Goal: Task Accomplishment & Management: Use online tool/utility

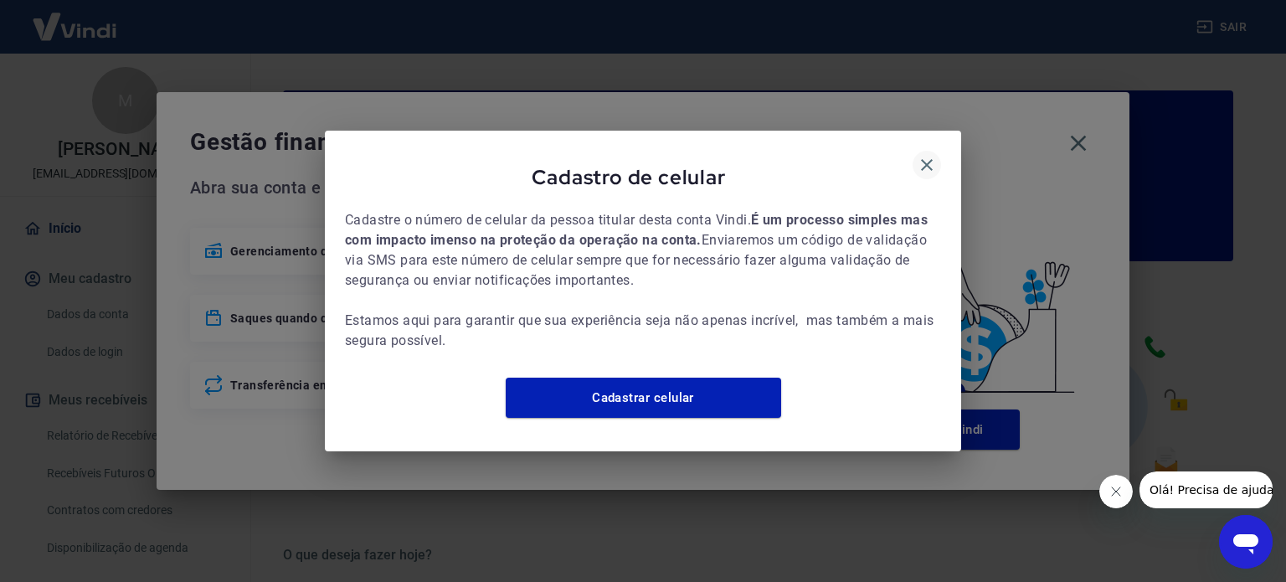
click at [930, 155] on icon "button" at bounding box center [927, 165] width 20 height 20
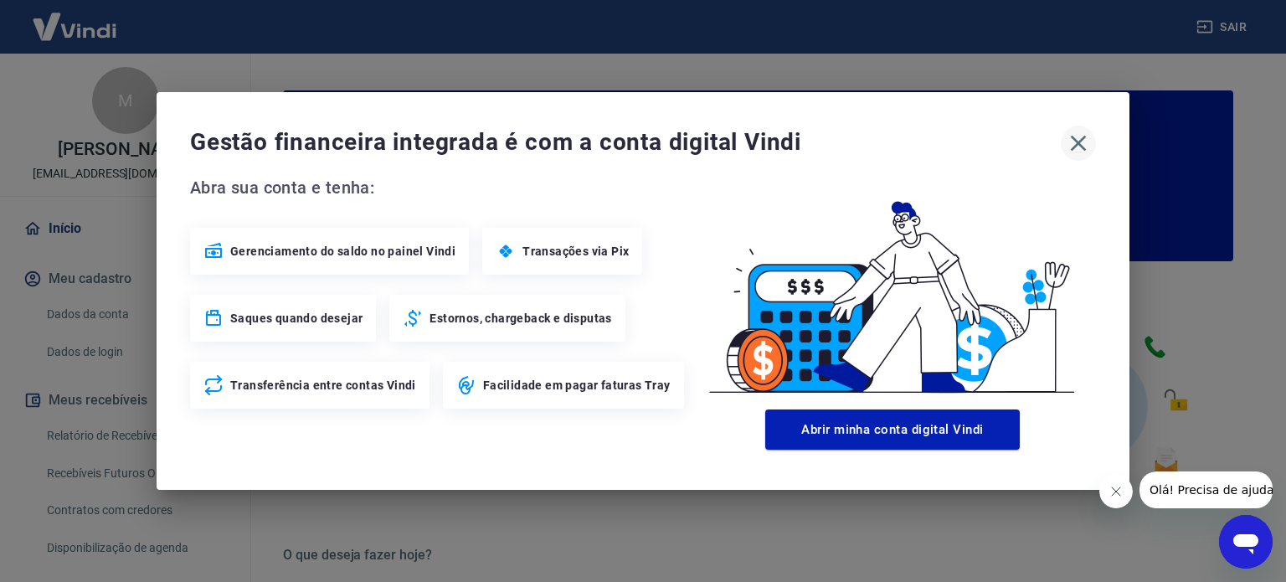
click at [1073, 138] on icon "button" at bounding box center [1079, 144] width 16 height 16
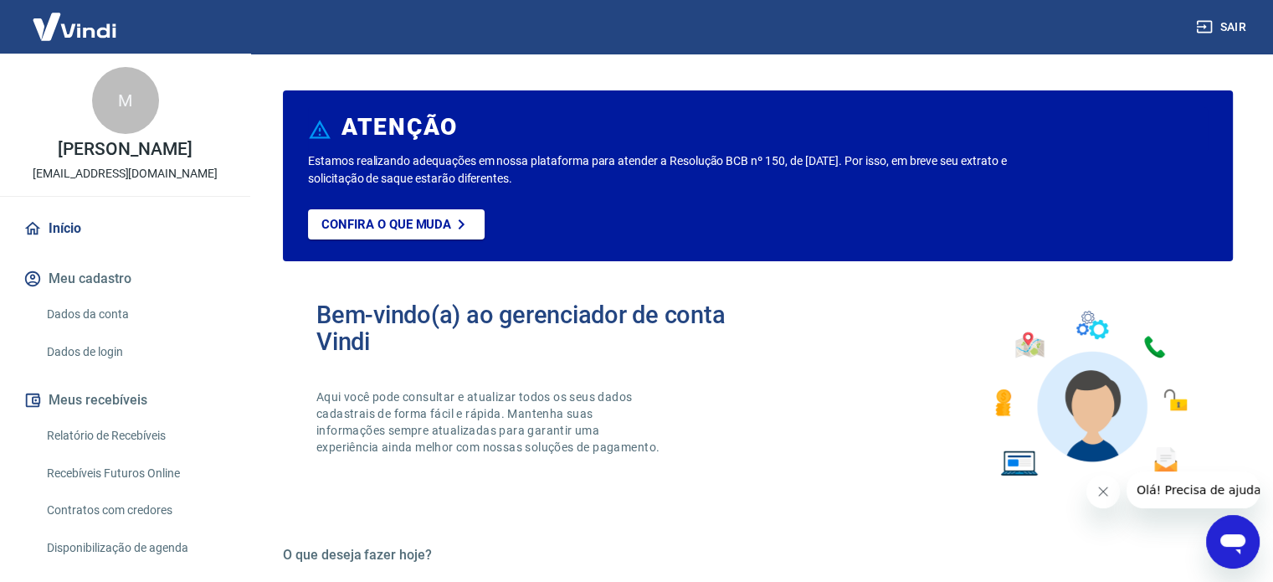
click at [117, 453] on link "Relatório de Recebíveis" at bounding box center [135, 436] width 190 height 34
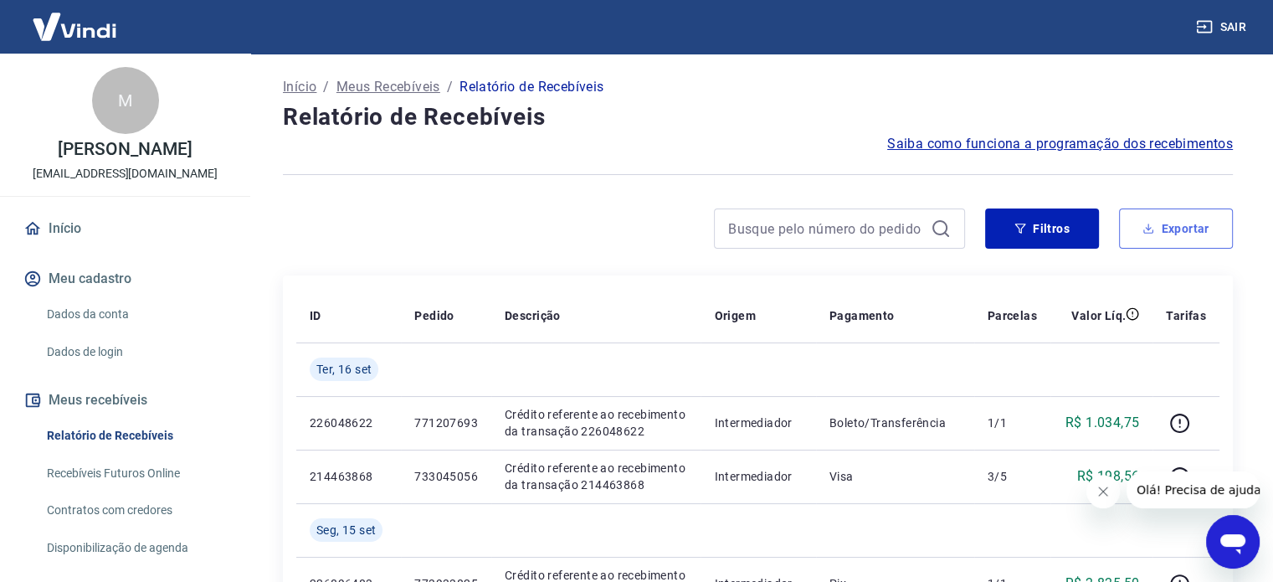
click at [1179, 231] on button "Exportar" at bounding box center [1176, 228] width 114 height 40
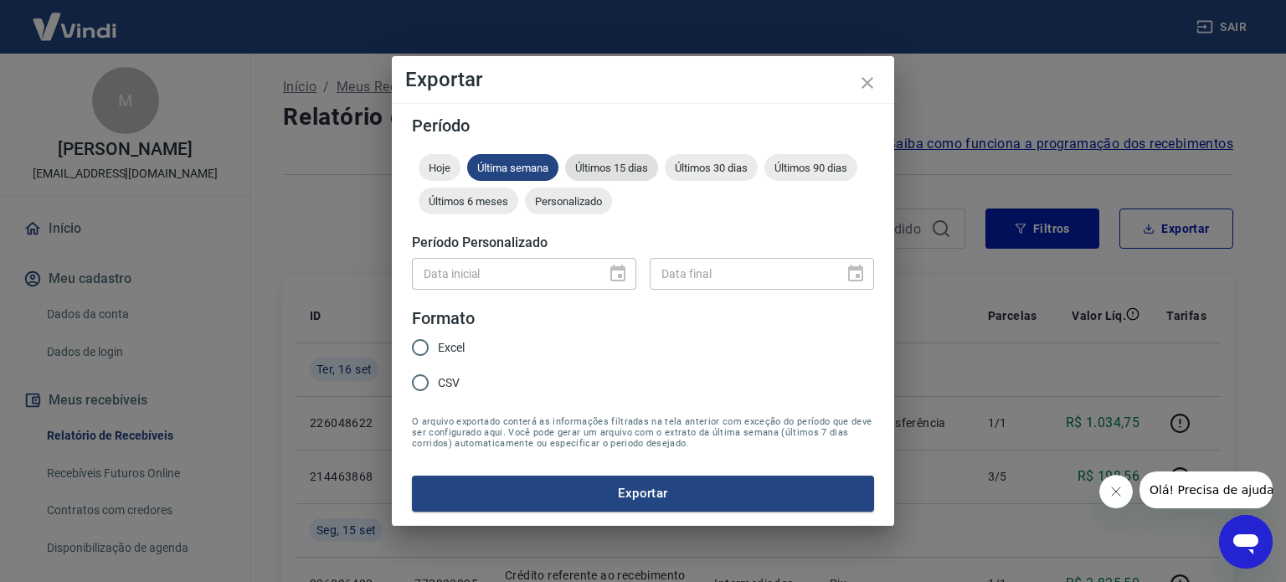
click at [617, 167] on span "Últimos 15 dias" at bounding box center [611, 168] width 93 height 13
click at [441, 343] on span "Excel" at bounding box center [451, 348] width 27 height 18
click at [438, 343] on input "Excel" at bounding box center [420, 347] width 35 height 35
radio input "true"
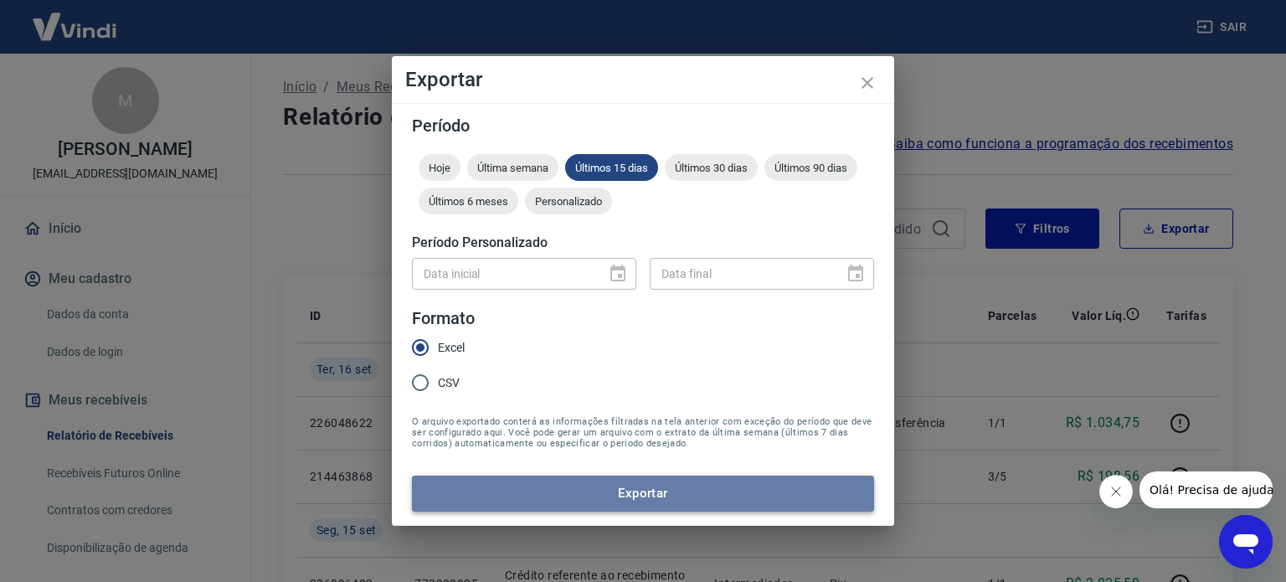
click at [600, 496] on button "Exportar" at bounding box center [643, 493] width 462 height 35
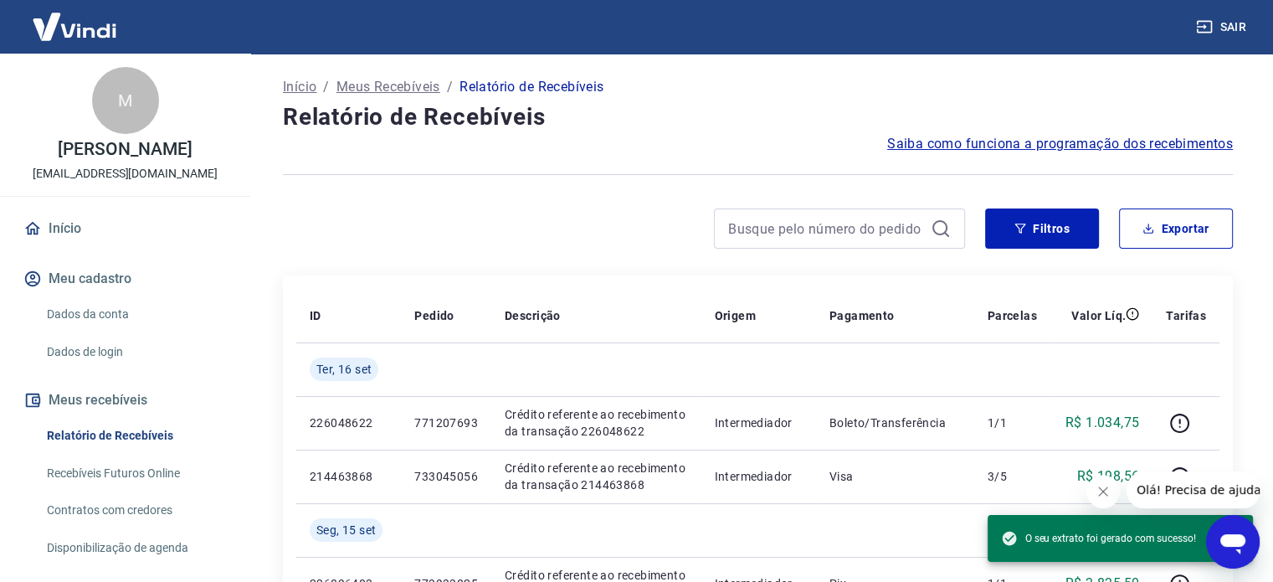
click at [1237, 28] on button "Sair" at bounding box center [1223, 27] width 60 height 31
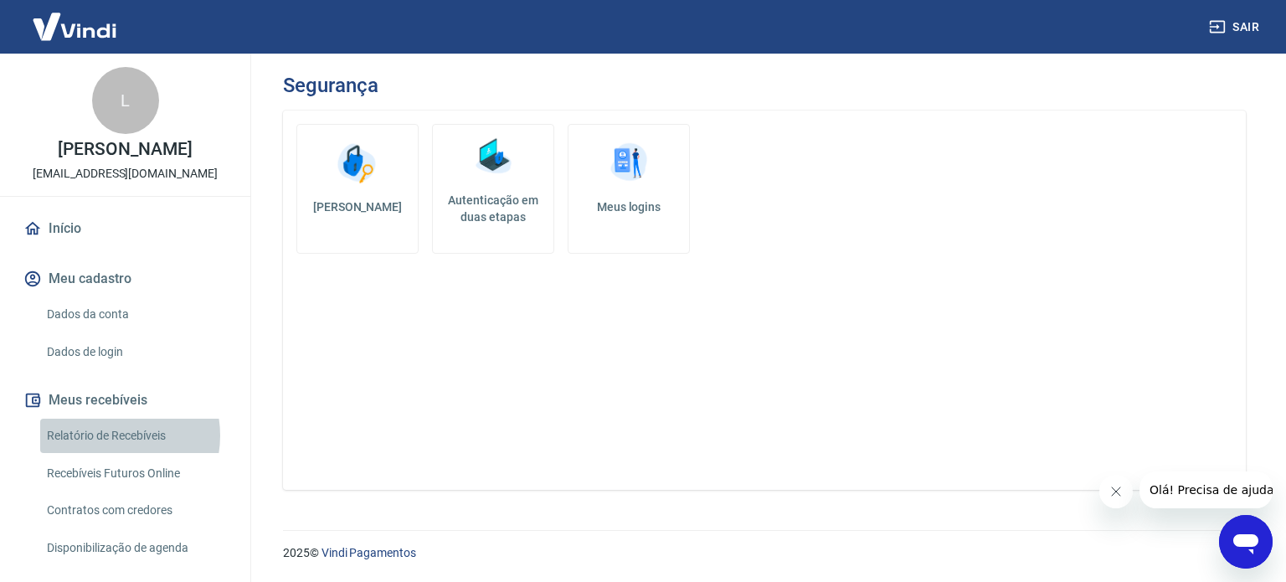
click at [111, 453] on link "Relatório de Recebíveis" at bounding box center [135, 436] width 190 height 34
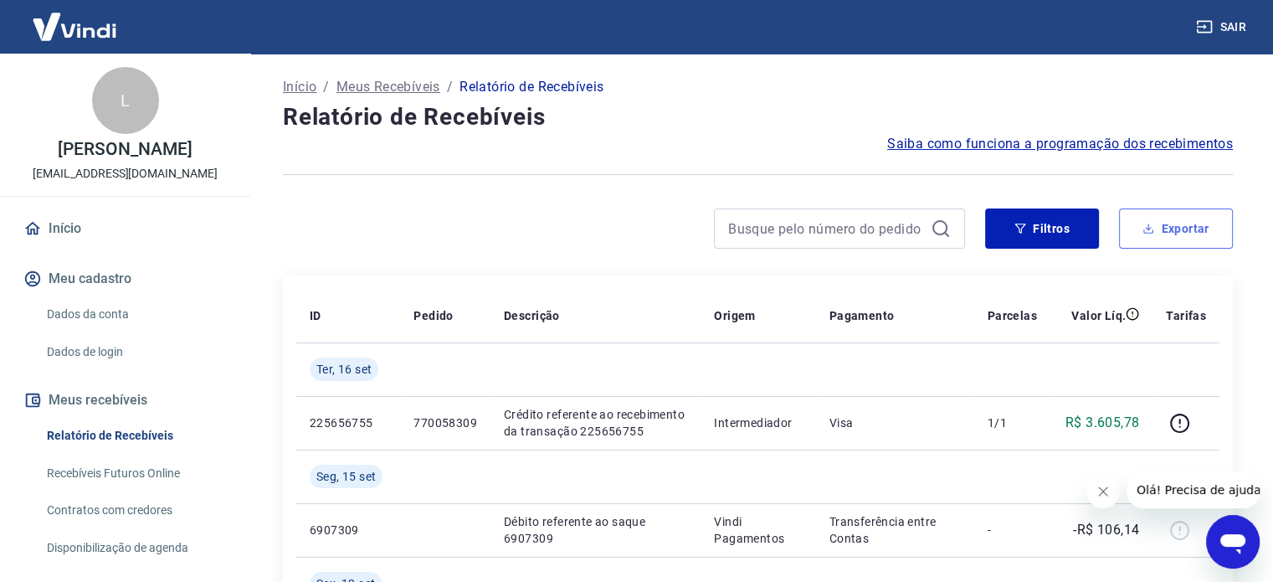
click at [1172, 232] on button "Exportar" at bounding box center [1176, 228] width 114 height 40
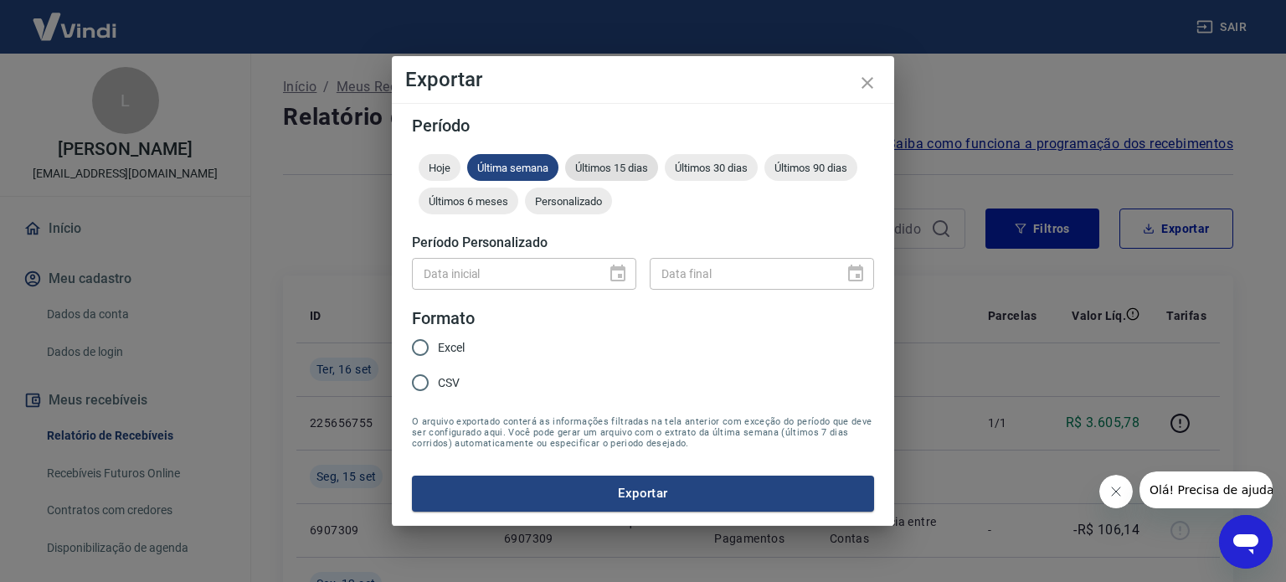
click at [643, 167] on span "Últimos 15 dias" at bounding box center [611, 168] width 93 height 13
click at [429, 352] on input "Excel" at bounding box center [420, 347] width 35 height 35
radio input "true"
click at [631, 498] on button "Exportar" at bounding box center [643, 493] width 462 height 35
